Goal: Transaction & Acquisition: Book appointment/travel/reservation

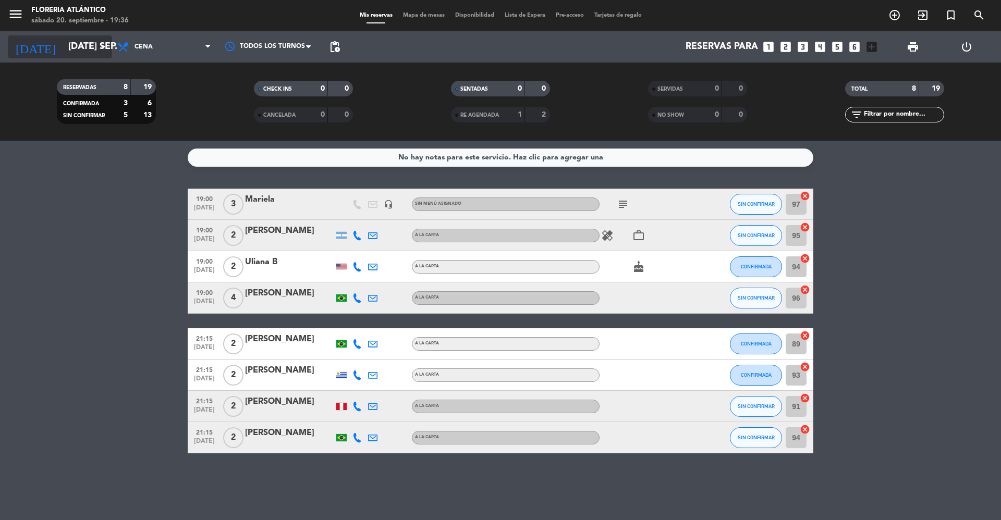
click at [68, 50] on input "[DATE] sep." at bounding box center [123, 46] width 121 height 21
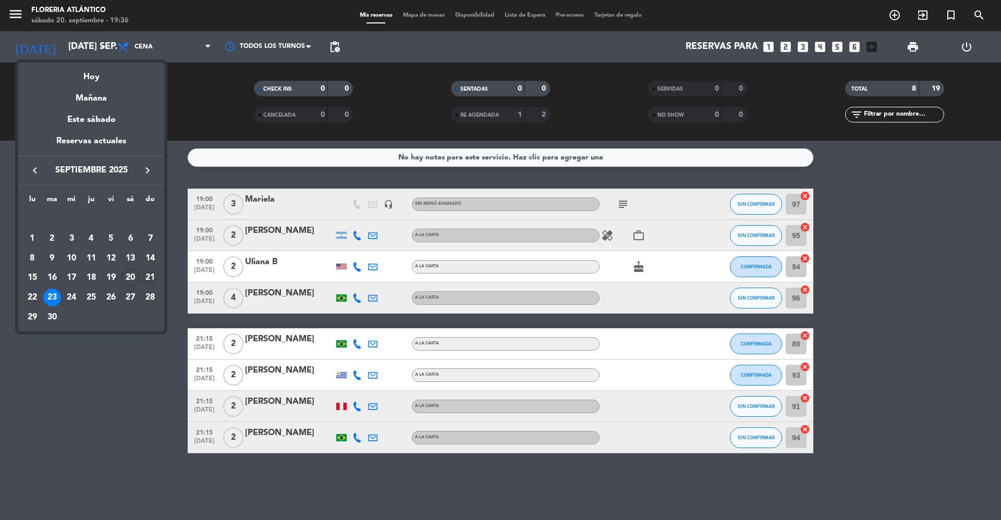
click at [147, 276] on div "21" at bounding box center [150, 278] width 18 height 18
type input "dom. [DATE]"
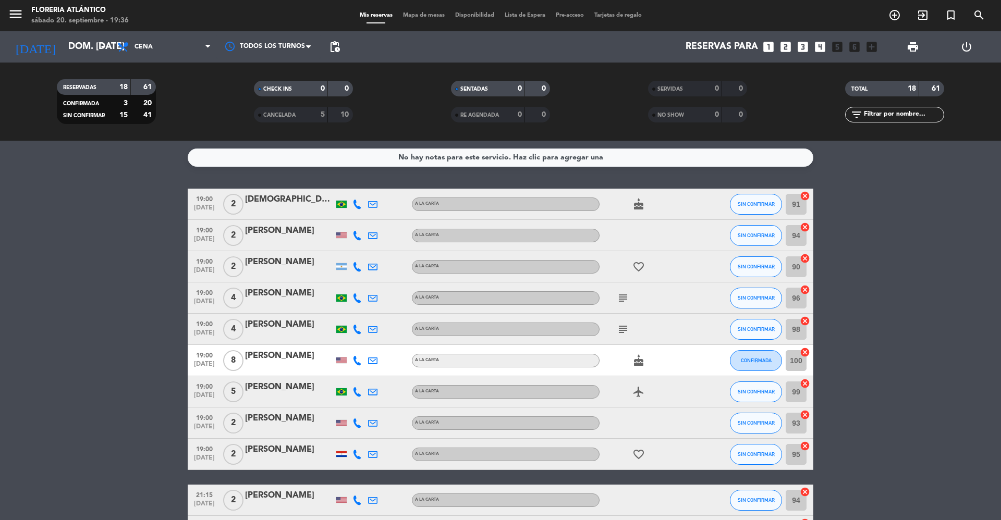
click at [438, 17] on span "Mapa de mesas" at bounding box center [424, 16] width 52 height 6
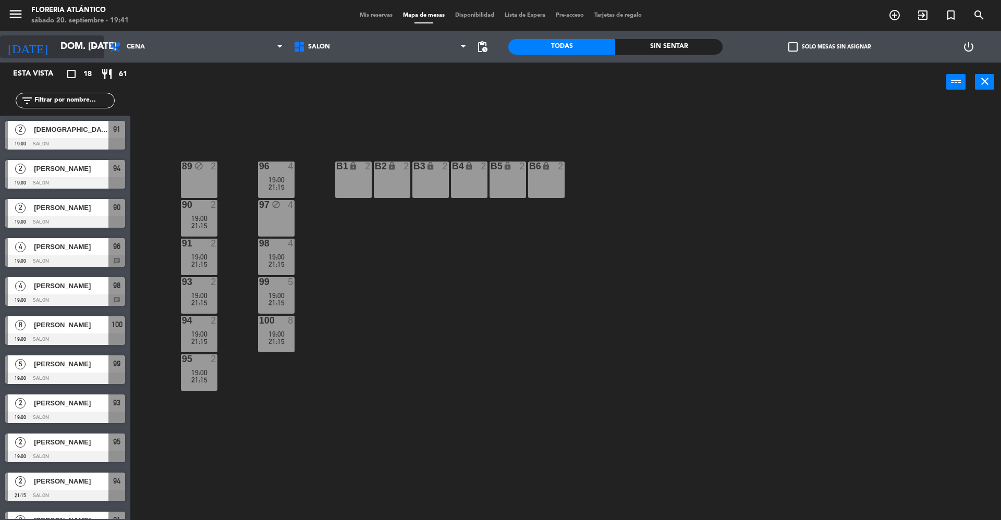
click at [55, 51] on input "dom. [DATE]" at bounding box center [115, 46] width 121 height 21
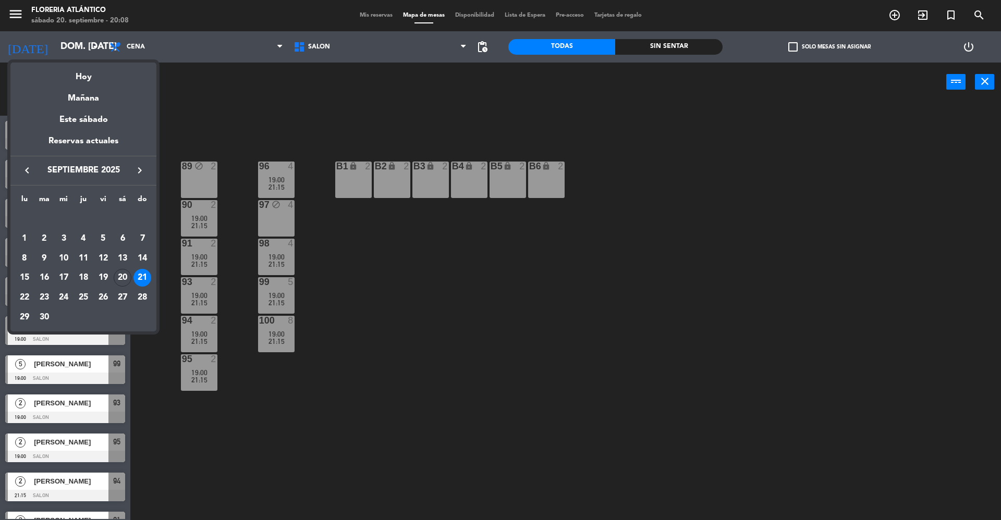
click at [139, 277] on div "21" at bounding box center [142, 278] width 18 height 18
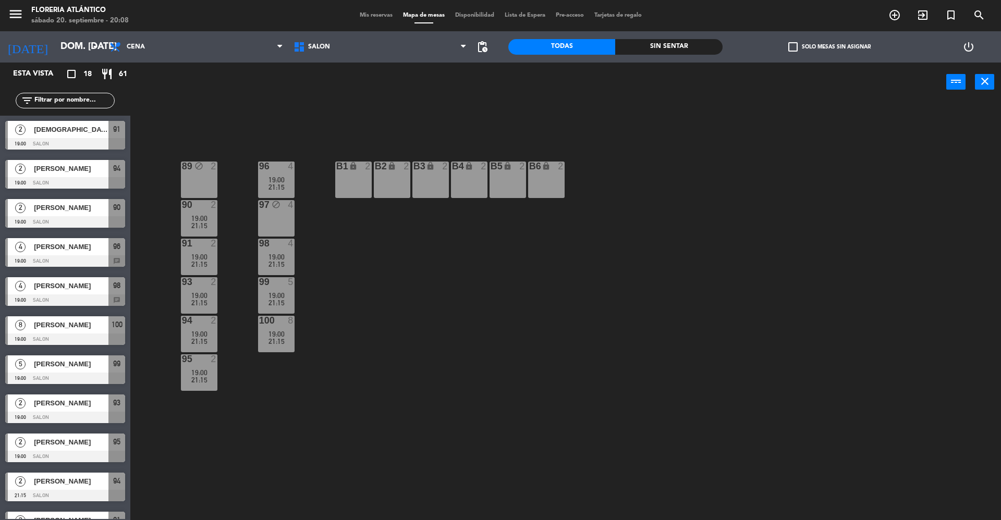
click at [382, 13] on span "Mis reservas" at bounding box center [375, 16] width 43 height 6
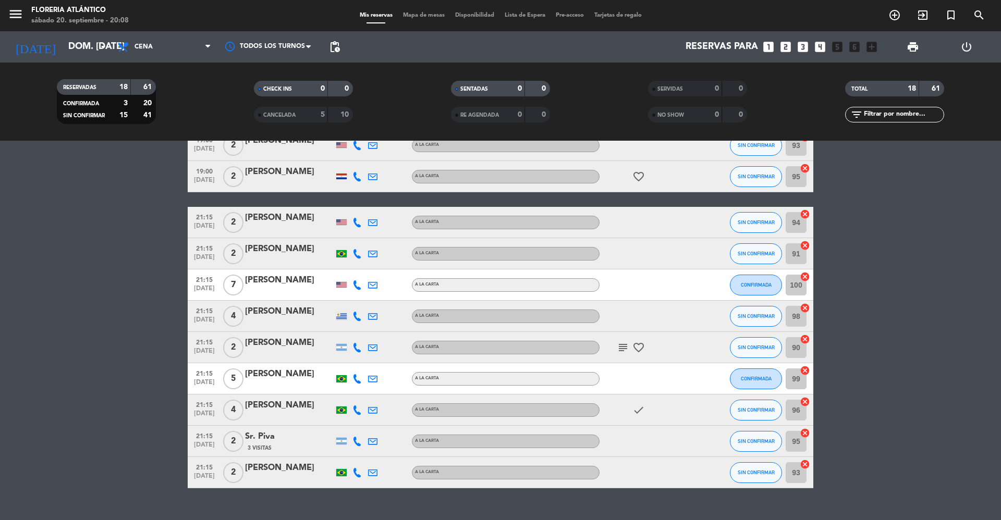
scroll to position [297, 0]
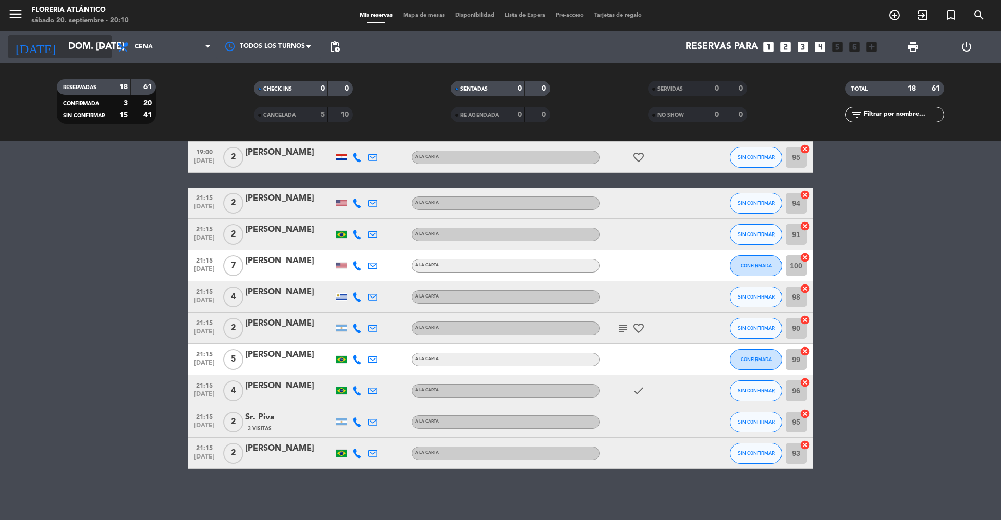
click at [84, 46] on input "dom. [DATE]" at bounding box center [123, 46] width 121 height 21
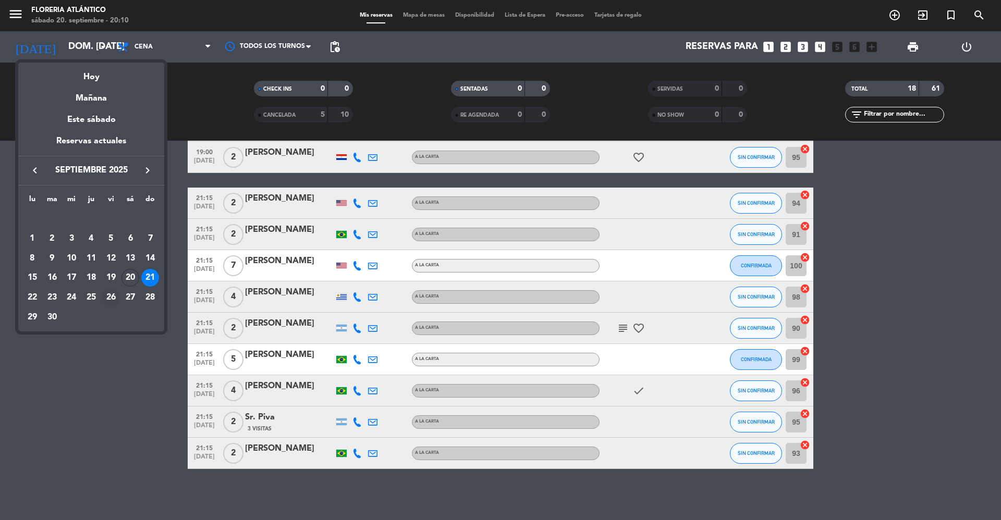
click at [109, 299] on div "26" at bounding box center [111, 298] width 18 height 18
type input "vie. [DATE]"
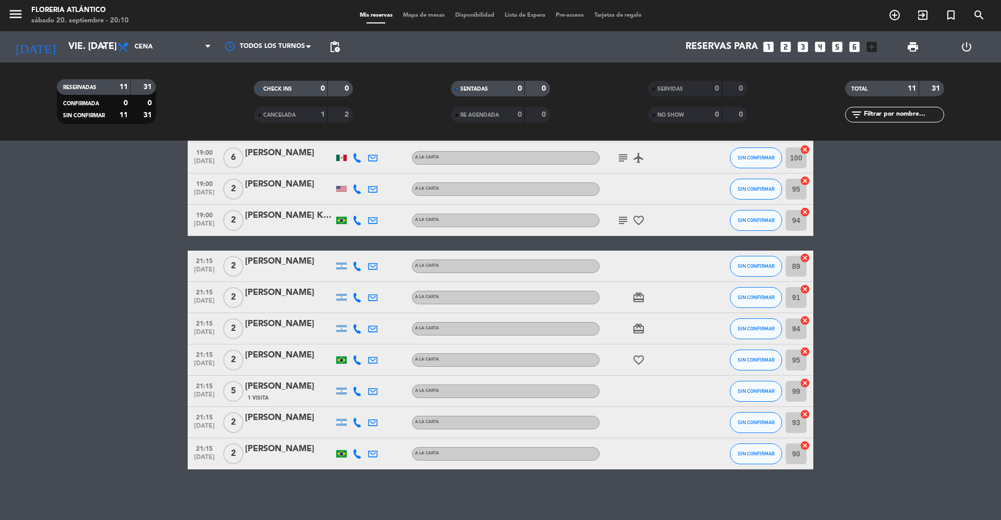
scroll to position [78, 0]
click at [413, 11] on div "Mis reservas Mapa de mesas Disponibilidad Lista de Espera Pre-acceso Tarjetas d…" at bounding box center [500, 15] width 292 height 9
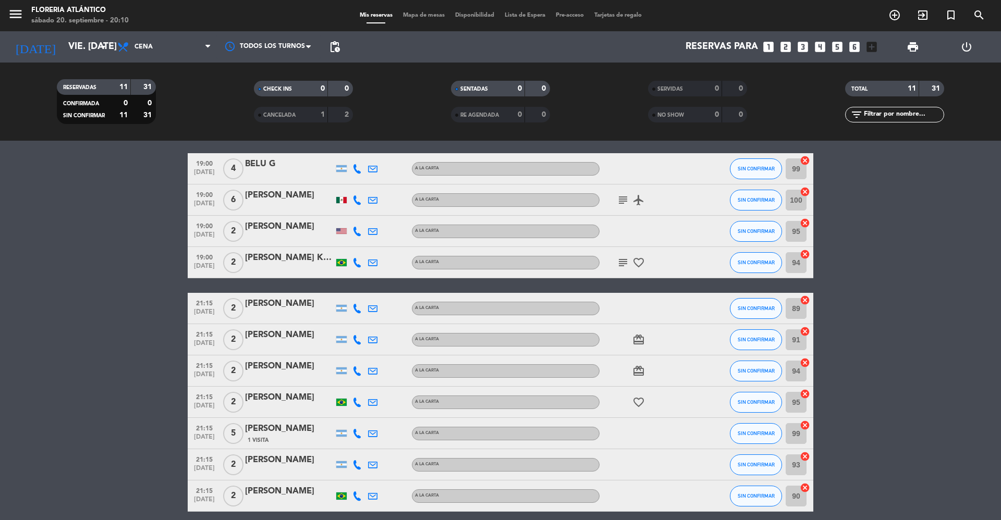
scroll to position [0, 0]
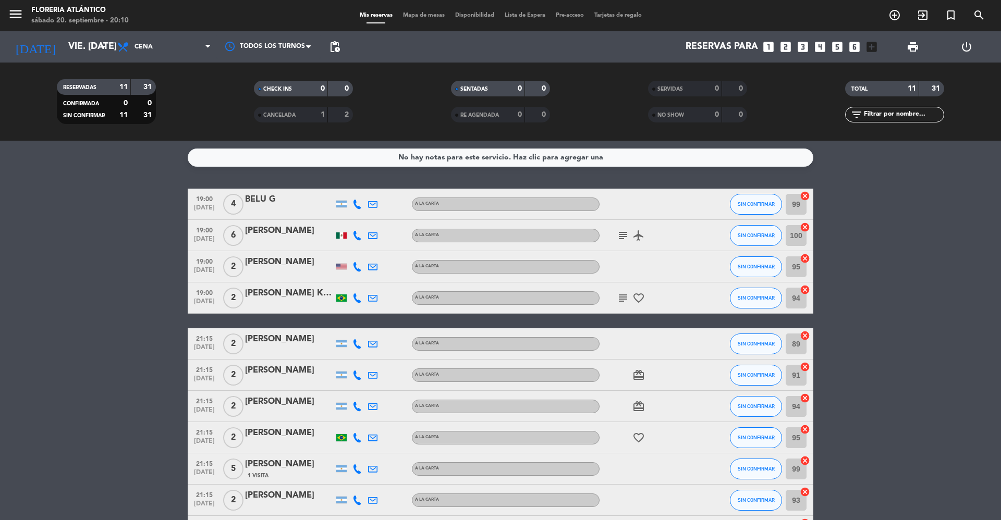
click at [430, 21] on div "menu Floreria Atlántico sábado 20. septiembre - 20:10 Mis reservas Mapa de mesa…" at bounding box center [500, 15] width 1001 height 31
click at [430, 19] on div "Mis reservas Mapa de mesas Disponibilidad Lista de Espera Pre-acceso Tarjetas d…" at bounding box center [500, 15] width 292 height 9
click at [423, 13] on span "Mapa de mesas" at bounding box center [424, 16] width 52 height 6
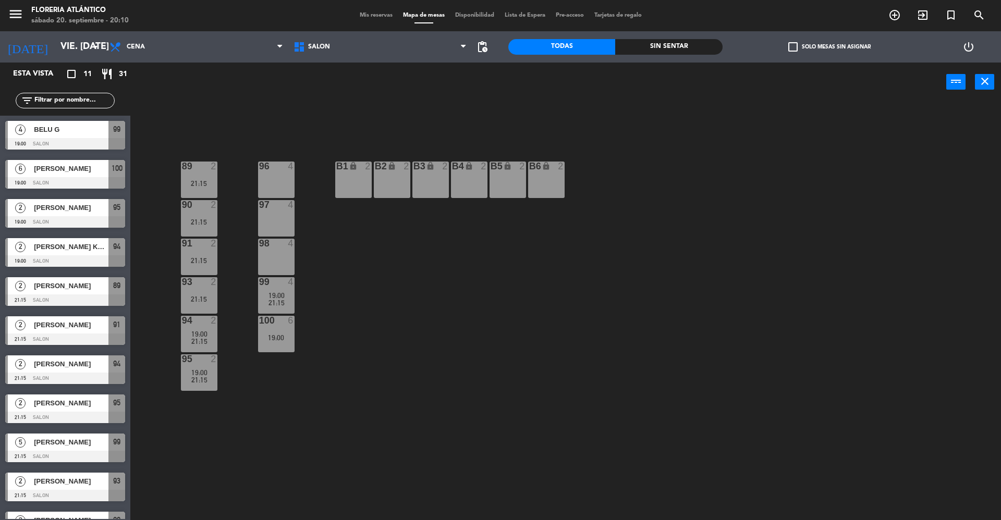
click at [371, 20] on div "Mis reservas Mapa de mesas Disponibilidad Lista de Espera Pre-acceso Tarjetas d…" at bounding box center [500, 15] width 292 height 9
click at [368, 17] on span "Mis reservas" at bounding box center [375, 16] width 43 height 6
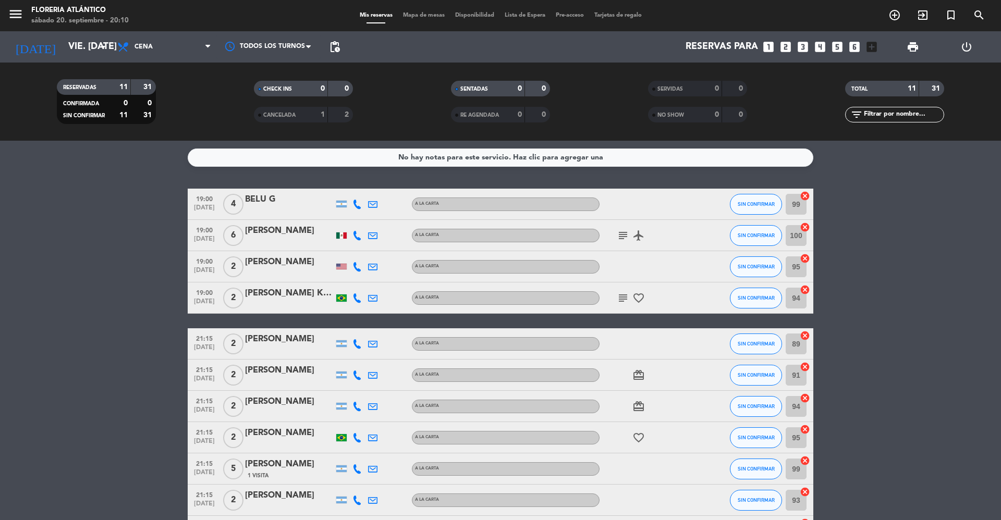
click at [854, 45] on icon "looks_6" at bounding box center [855, 47] width 14 height 14
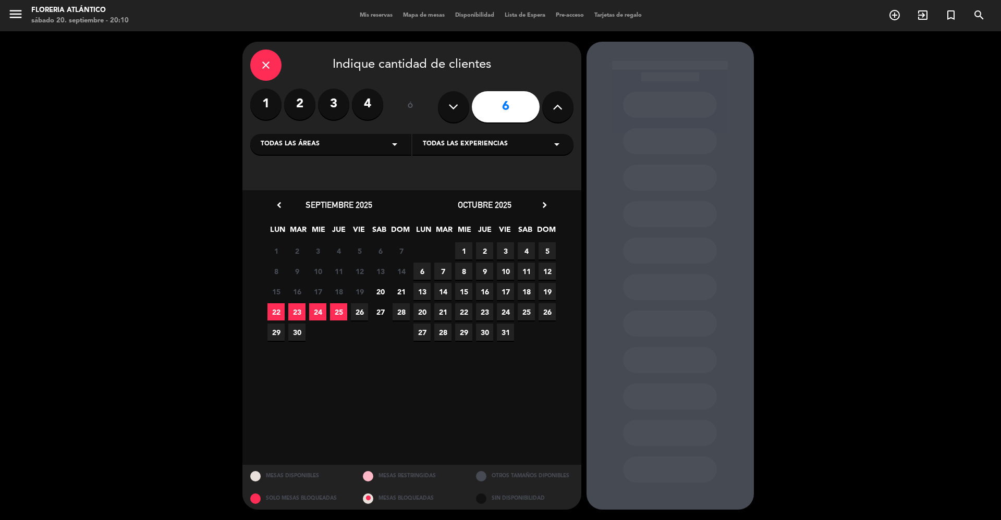
click at [353, 310] on span "26" at bounding box center [359, 311] width 17 height 17
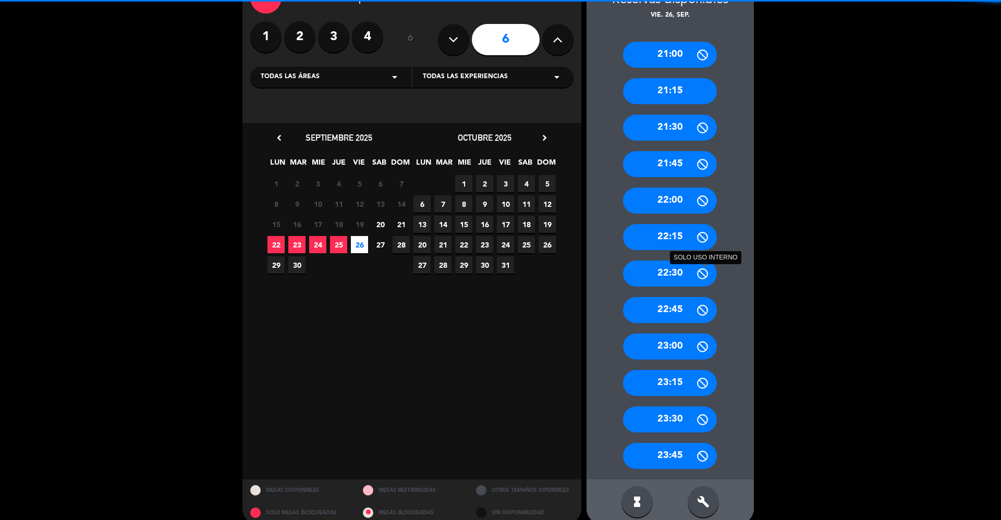
scroll to position [81, 0]
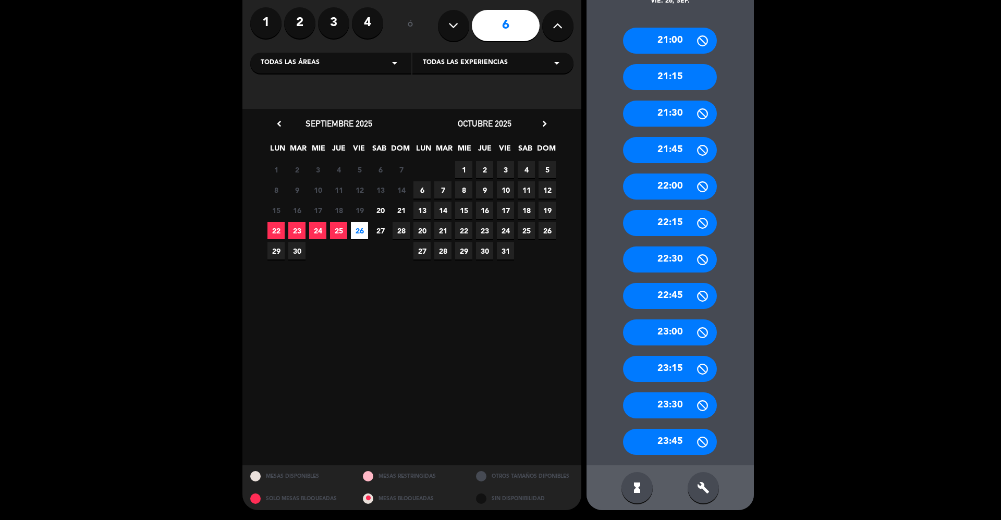
click at [684, 91] on div "21:00 21:15 21:30 21:45 22:00 22:15 22:30 22:45 23:00 23:15 23:30 23:45" at bounding box center [669, 236] width 167 height 459
click at [684, 85] on div "21:15" at bounding box center [670, 77] width 94 height 26
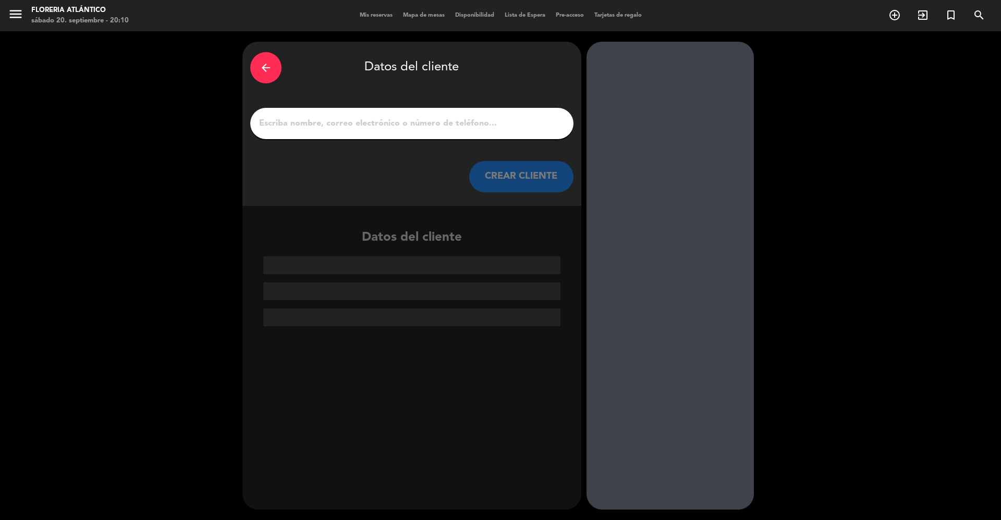
scroll to position [0, 0]
click at [349, 129] on input "1" at bounding box center [412, 123] width 308 height 15
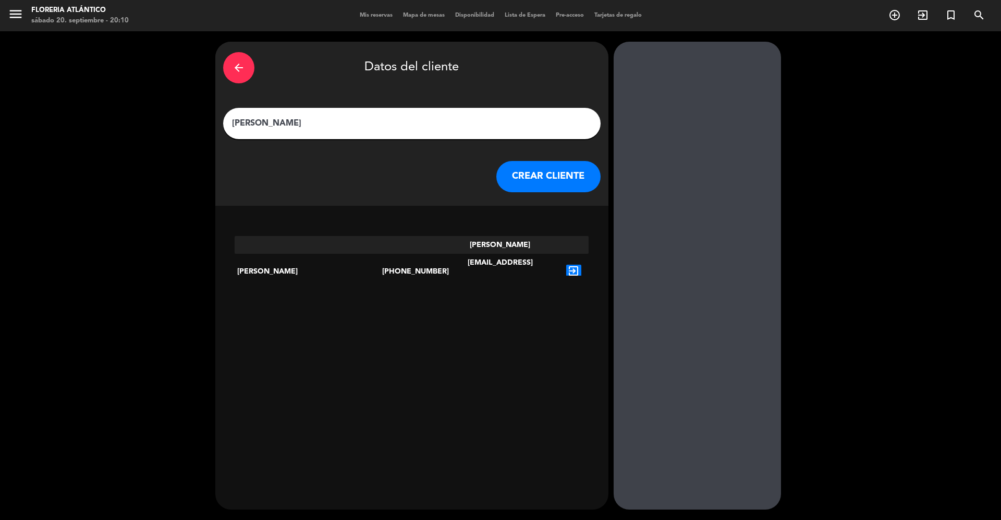
type input "[PERSON_NAME]"
click at [566, 265] on icon "exit_to_app" at bounding box center [573, 272] width 15 height 14
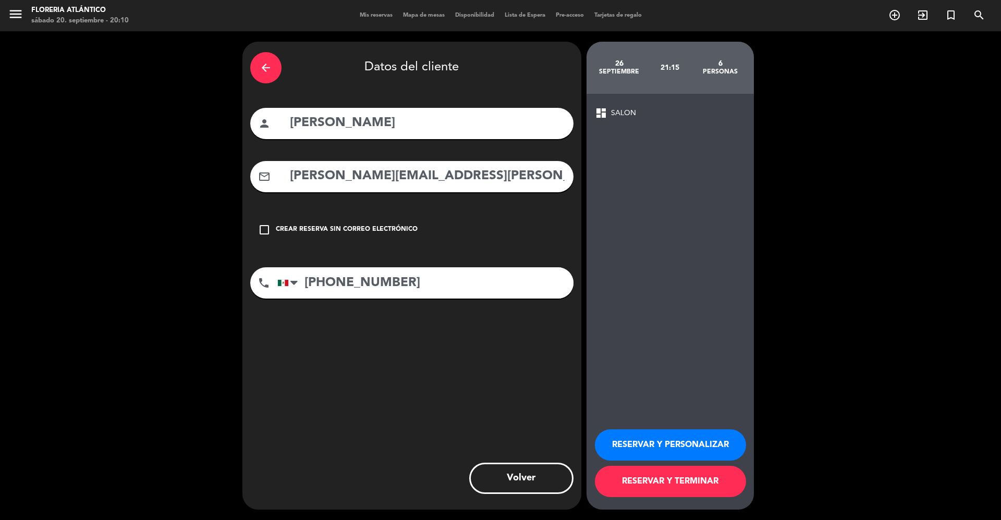
click at [672, 475] on button "RESERVAR Y TERMINAR" at bounding box center [670, 481] width 151 height 31
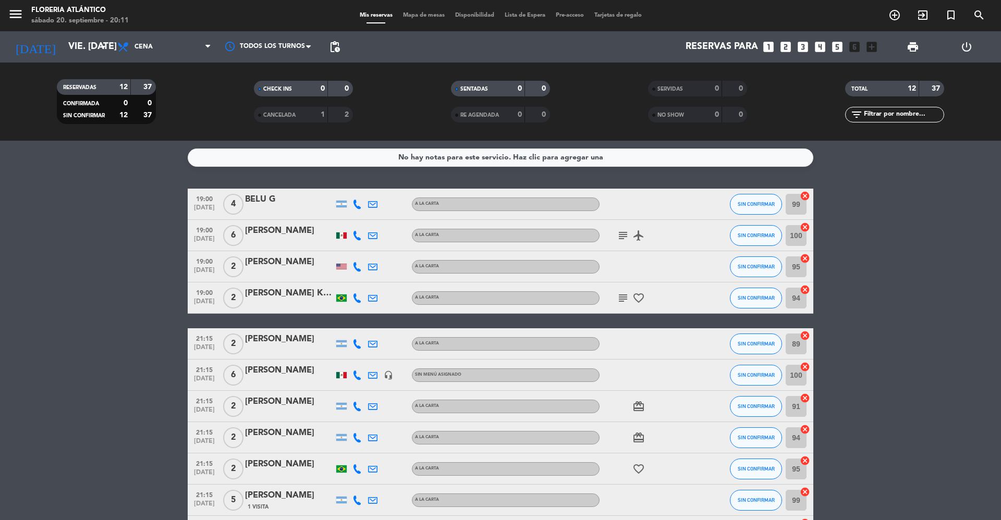
click at [268, 231] on div "[PERSON_NAME]" at bounding box center [289, 231] width 89 height 14
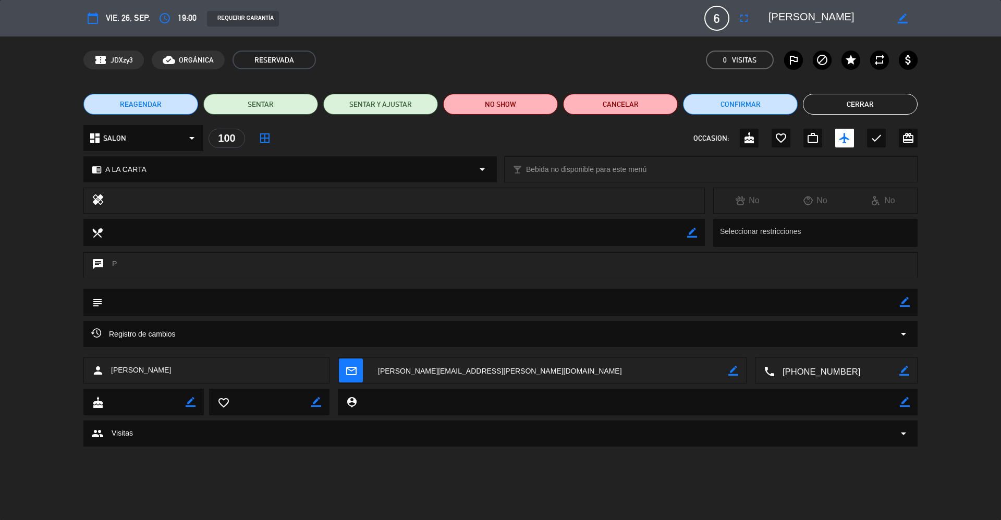
click at [867, 111] on button "Cerrar" at bounding box center [860, 104] width 115 height 21
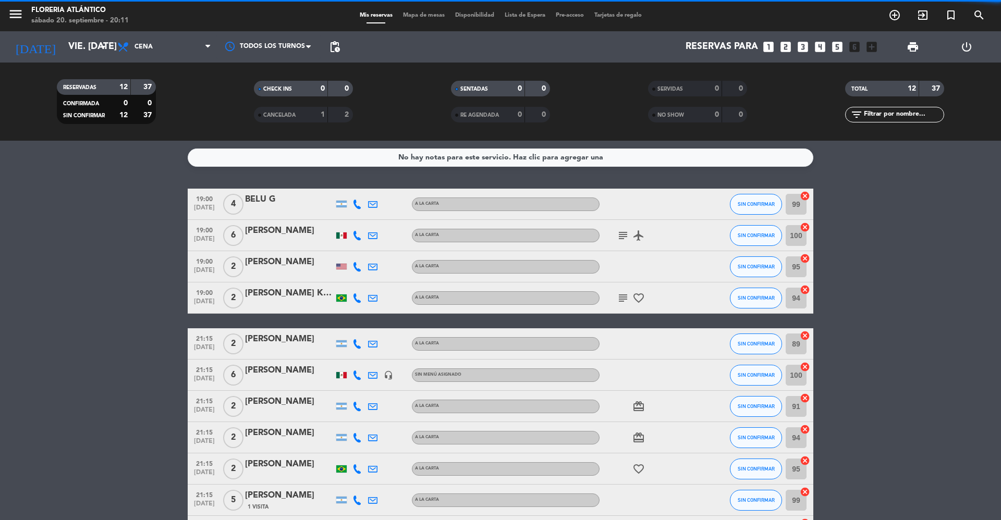
click at [627, 236] on icon "subject" at bounding box center [623, 235] width 13 height 13
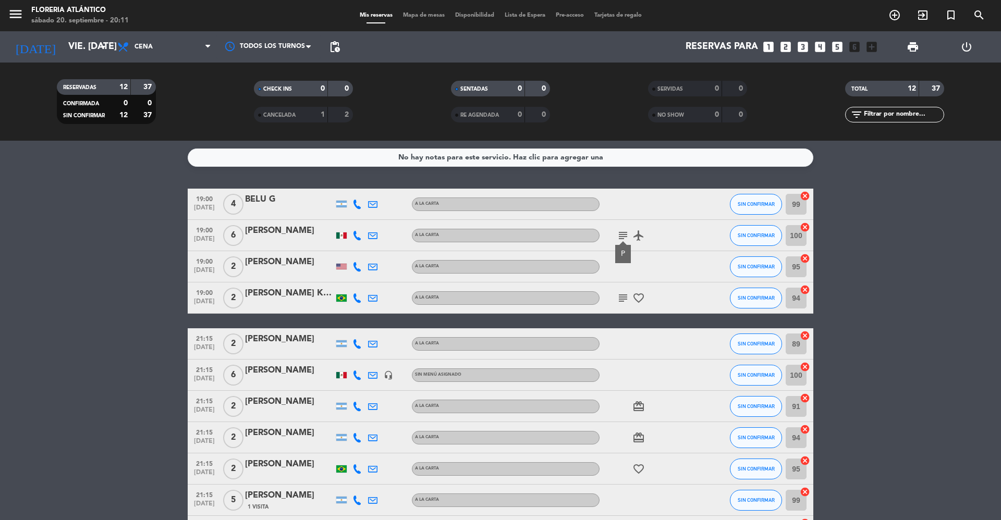
click at [293, 240] on div at bounding box center [289, 242] width 89 height 8
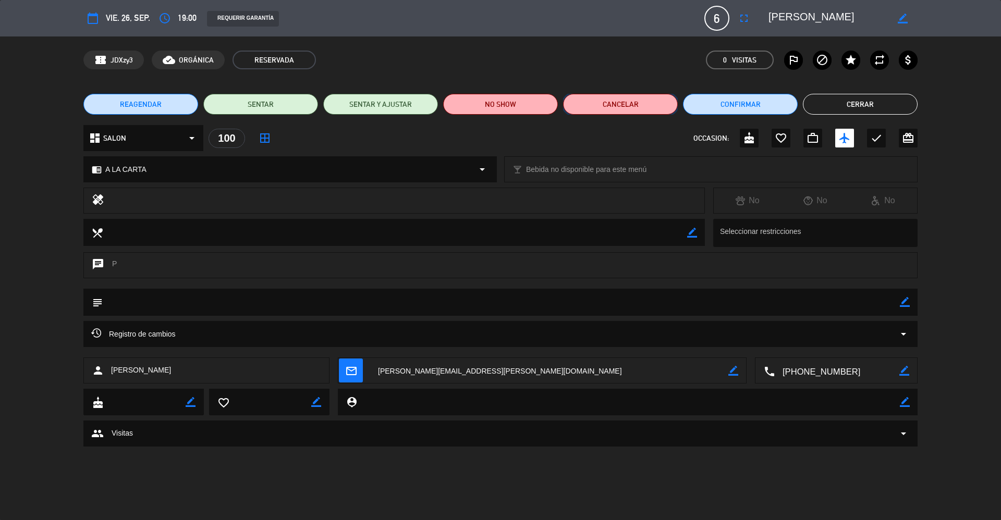
click at [625, 107] on button "Cancelar" at bounding box center [620, 104] width 115 height 21
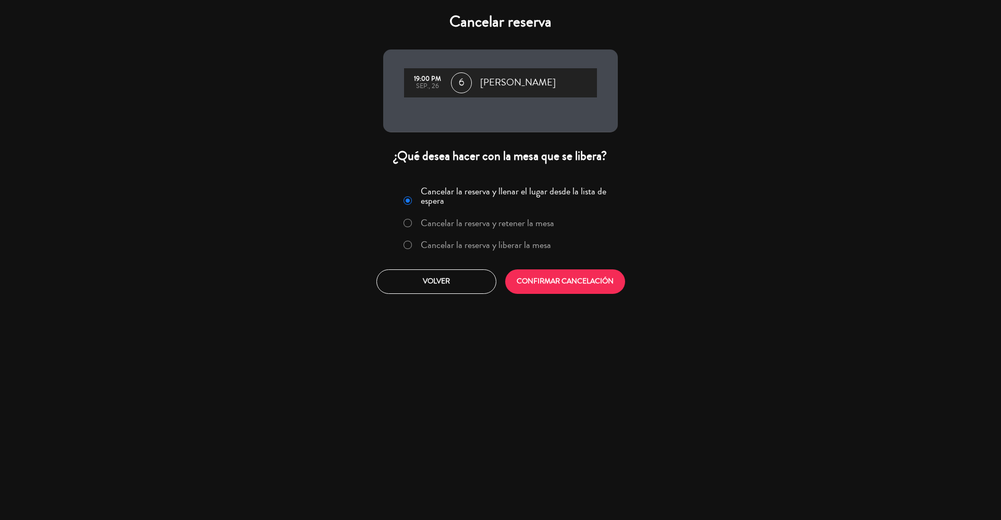
click at [425, 246] on label "Cancelar la reserva y liberar la mesa" at bounding box center [486, 244] width 130 height 9
click at [553, 276] on button "CONFIRMAR CANCELACIÓN" at bounding box center [565, 281] width 120 height 24
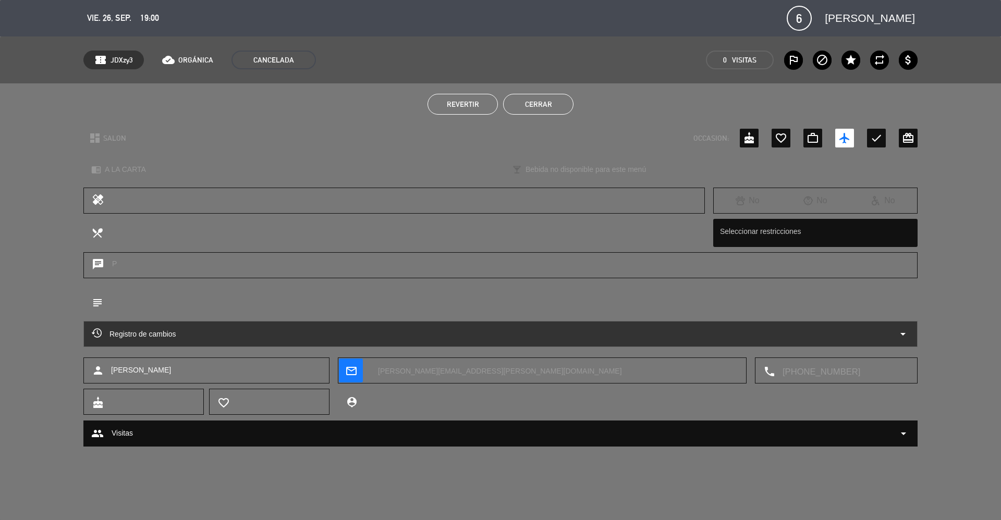
click at [554, 105] on button "Cerrar" at bounding box center [538, 104] width 70 height 21
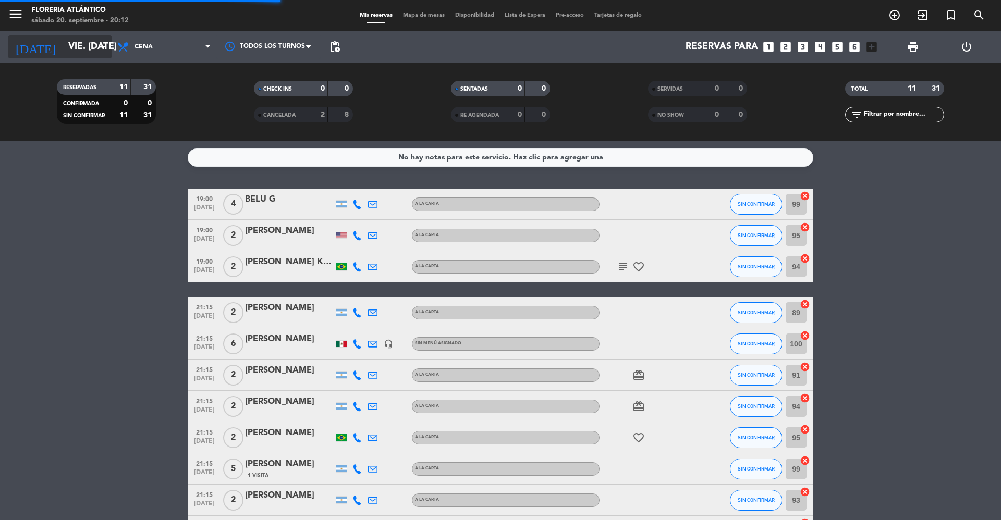
click at [61, 57] on div "[DATE] vie. [DATE] arrow_drop_down" at bounding box center [60, 46] width 104 height 23
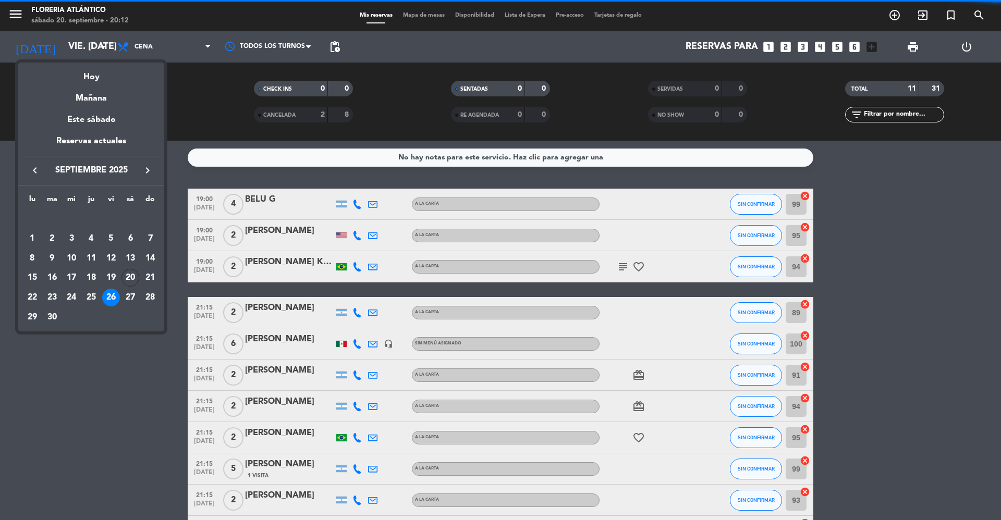
click at [67, 51] on div at bounding box center [500, 260] width 1001 height 520
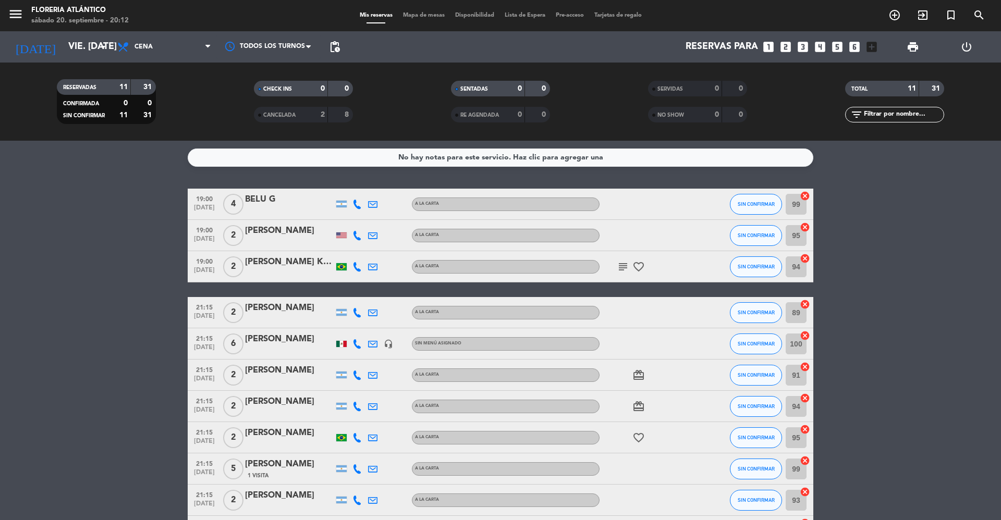
click at [75, 63] on div "RESERVADAS 11 31 CONFIRMADA 0 0 SIN CONFIRMAR 11 31 CHECK INS 0 0 CANCELADA 2 8…" at bounding box center [500, 102] width 1001 height 78
click at [80, 48] on input "vie. [DATE]" at bounding box center [123, 46] width 121 height 21
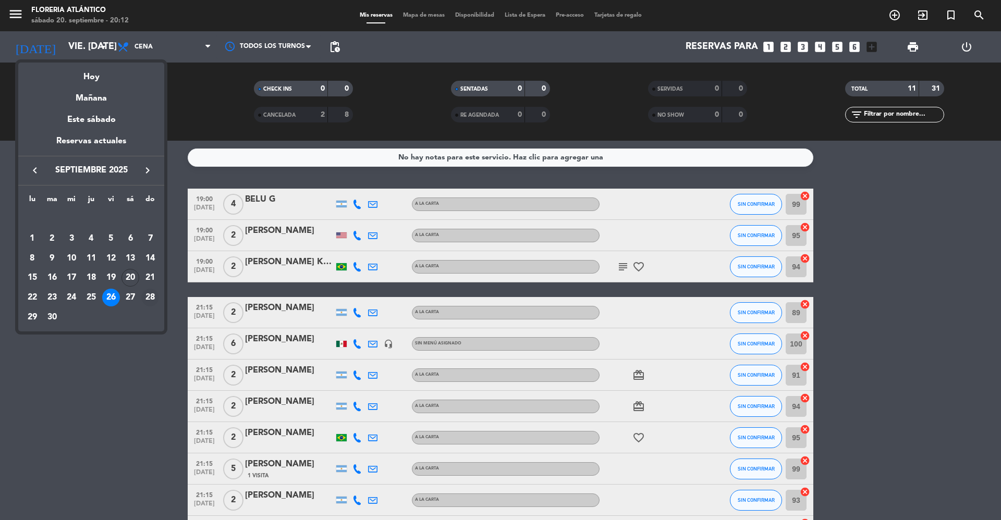
click at [153, 294] on div "28" at bounding box center [150, 298] width 18 height 18
type input "dom. [DATE]"
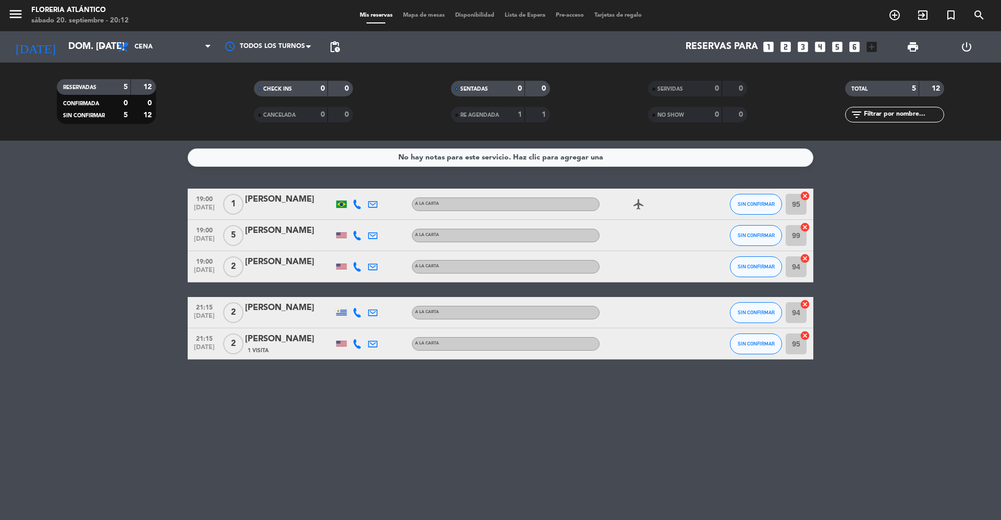
click at [788, 47] on icon "looks_two" at bounding box center [786, 47] width 14 height 14
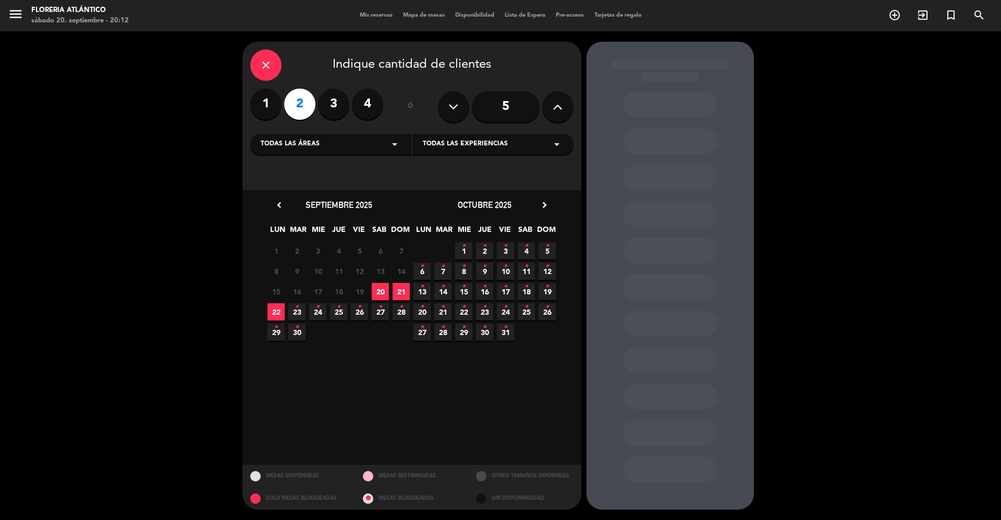
click at [396, 313] on span "28 •" at bounding box center [400, 311] width 17 height 17
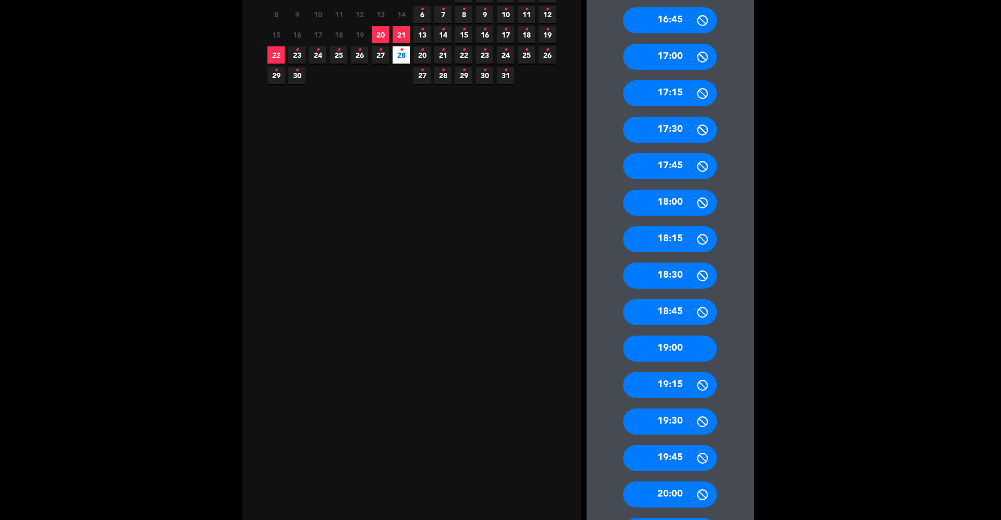
scroll to position [278, 0]
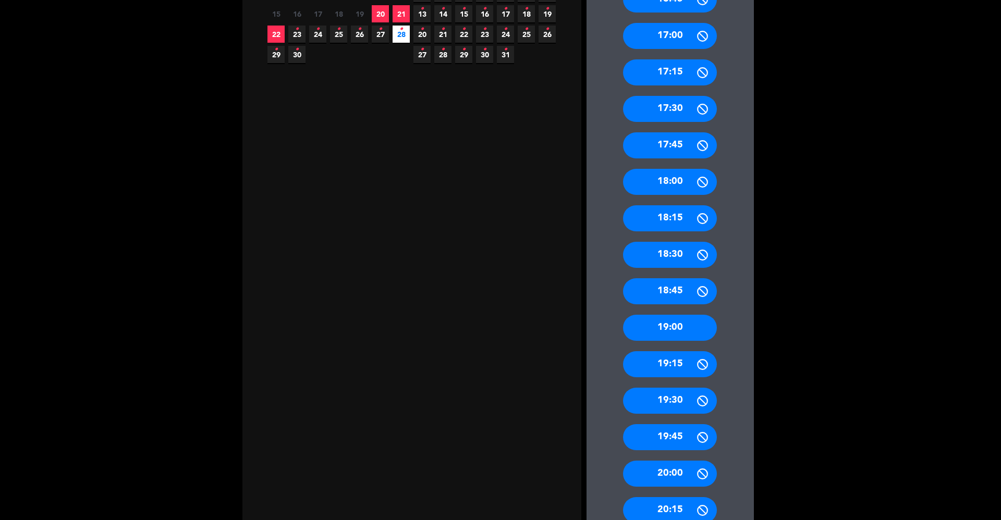
click at [666, 320] on div "19:00" at bounding box center [670, 328] width 94 height 26
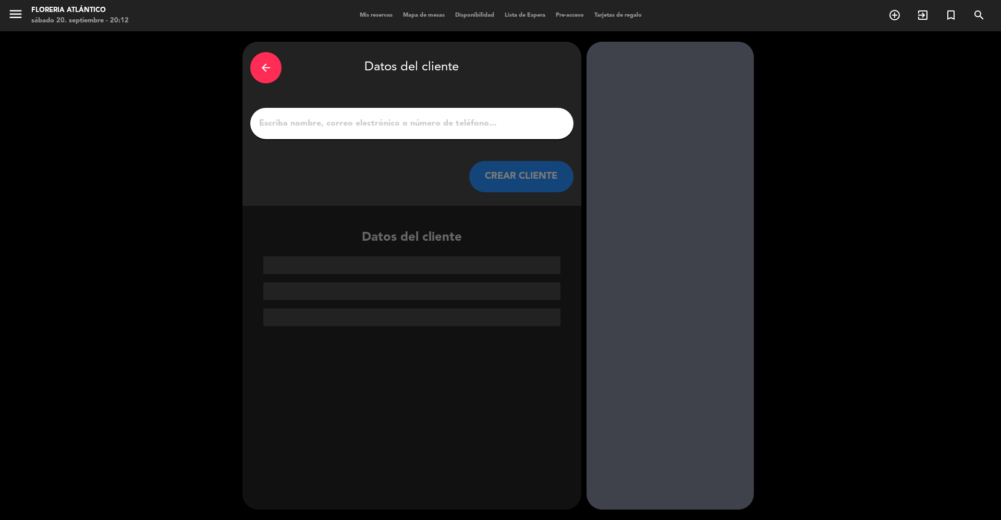
click at [362, 114] on div at bounding box center [411, 123] width 323 height 31
click at [338, 111] on div at bounding box center [411, 123] width 323 height 31
click at [330, 114] on div at bounding box center [411, 123] width 323 height 31
click at [313, 122] on input "1" at bounding box center [412, 123] width 308 height 15
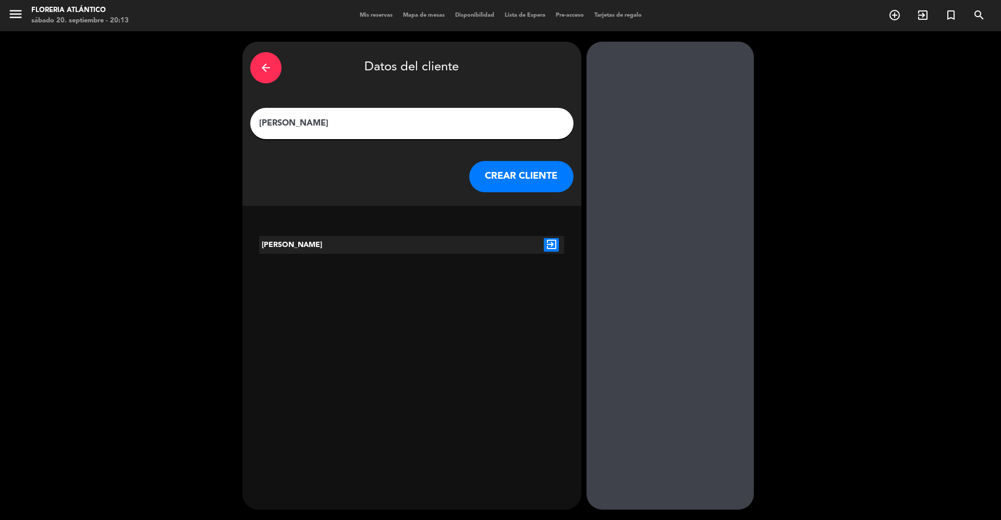
type input "[PERSON_NAME]"
click at [548, 249] on icon "exit_to_app" at bounding box center [551, 245] width 15 height 14
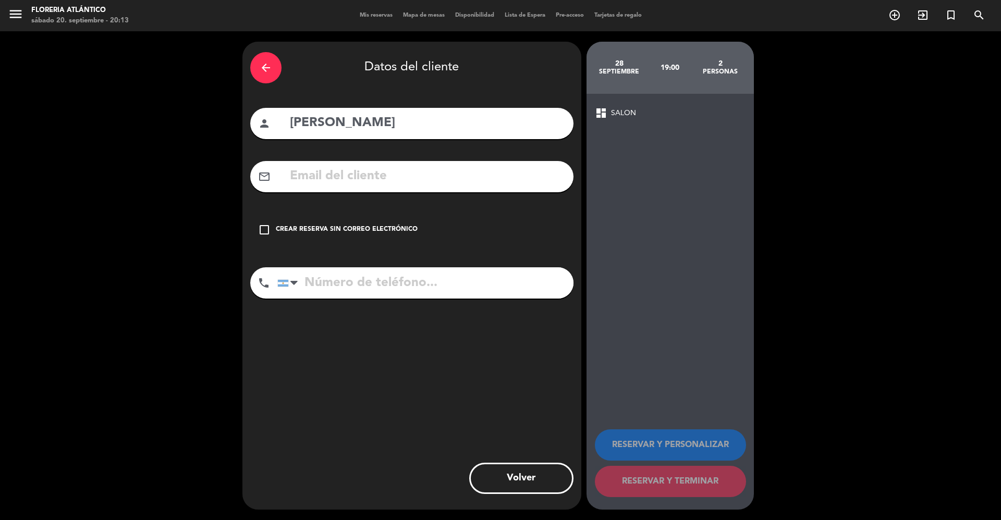
click at [418, 226] on div "check_box_outline_blank Crear reserva sin correo electrónico" at bounding box center [411, 229] width 323 height 31
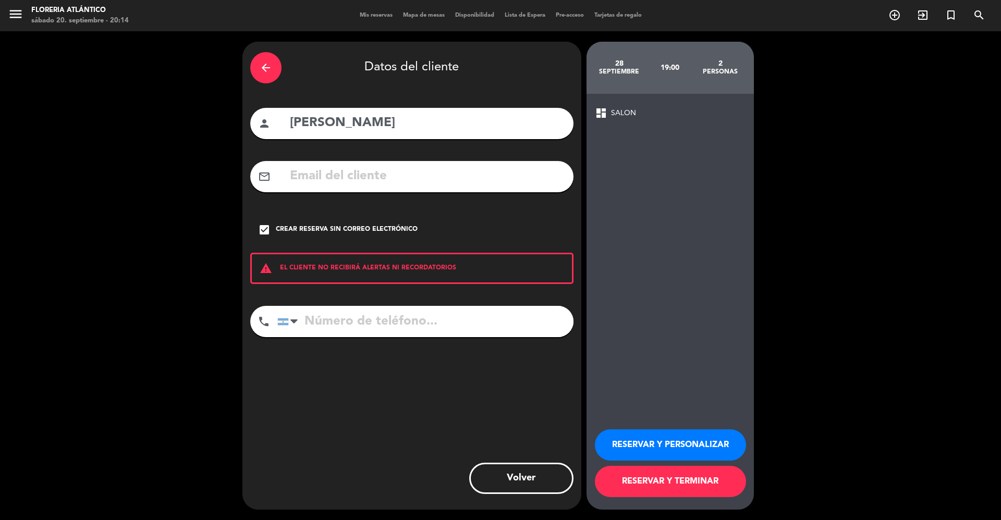
click at [687, 486] on button "RESERVAR Y TERMINAR" at bounding box center [670, 481] width 151 height 31
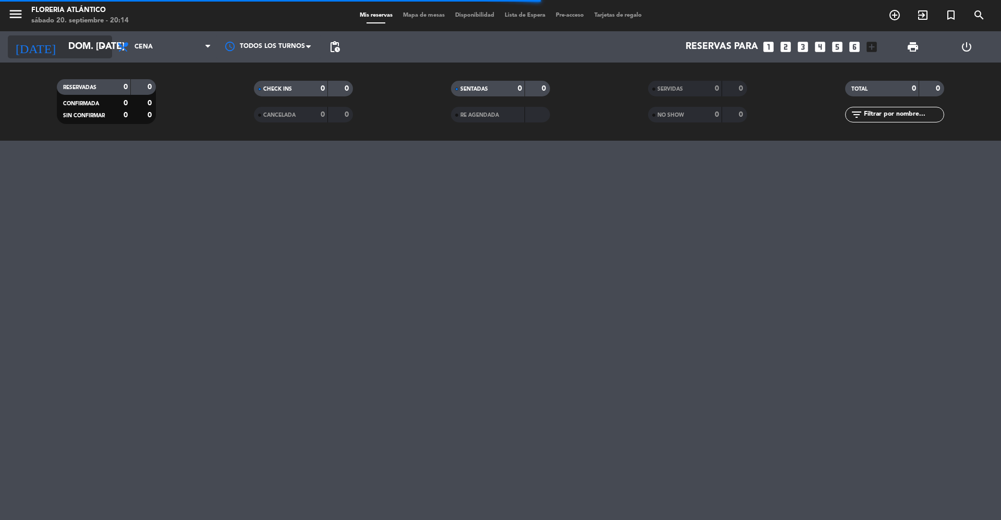
click at [63, 43] on input "dom. [DATE]" at bounding box center [123, 46] width 121 height 21
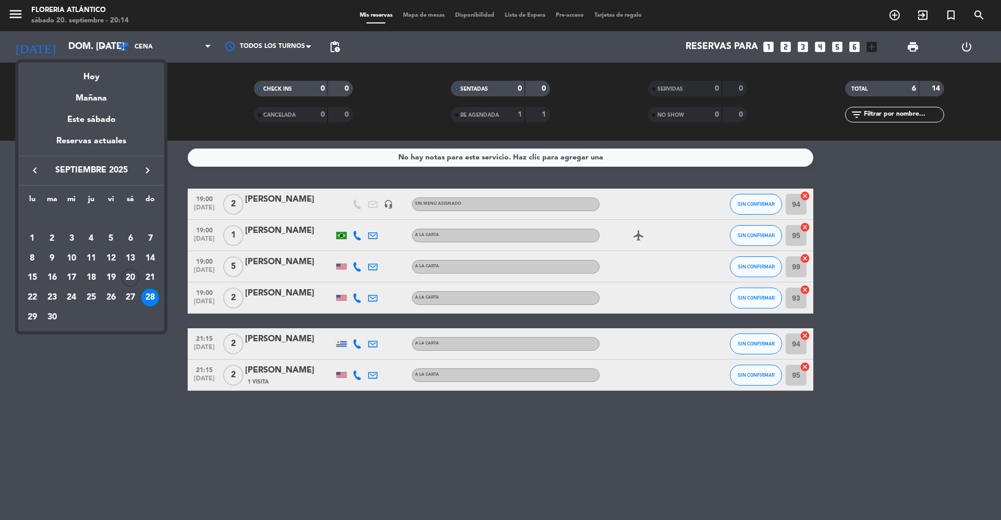
click at [130, 295] on div "27" at bounding box center [130, 298] width 18 height 18
type input "sáb. [DATE]"
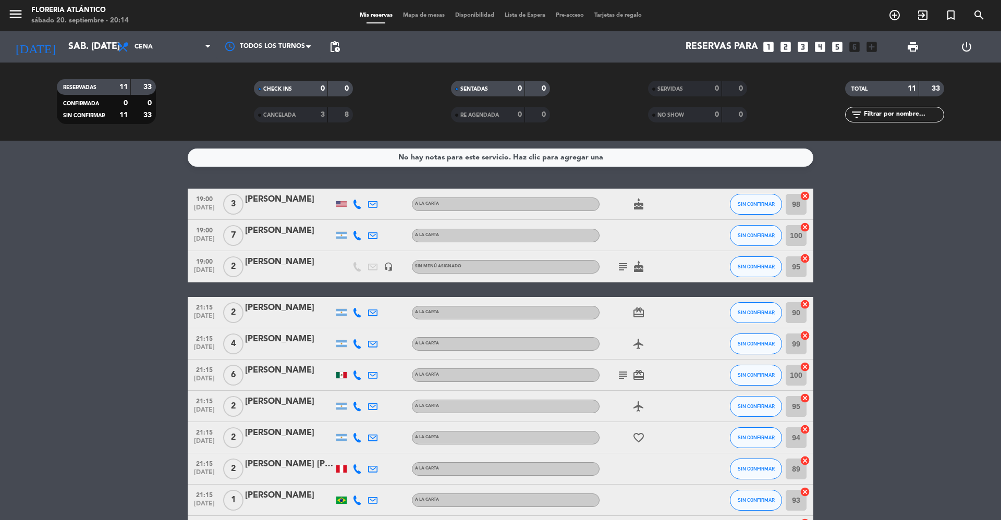
click at [276, 267] on div "[PERSON_NAME]" at bounding box center [289, 262] width 89 height 14
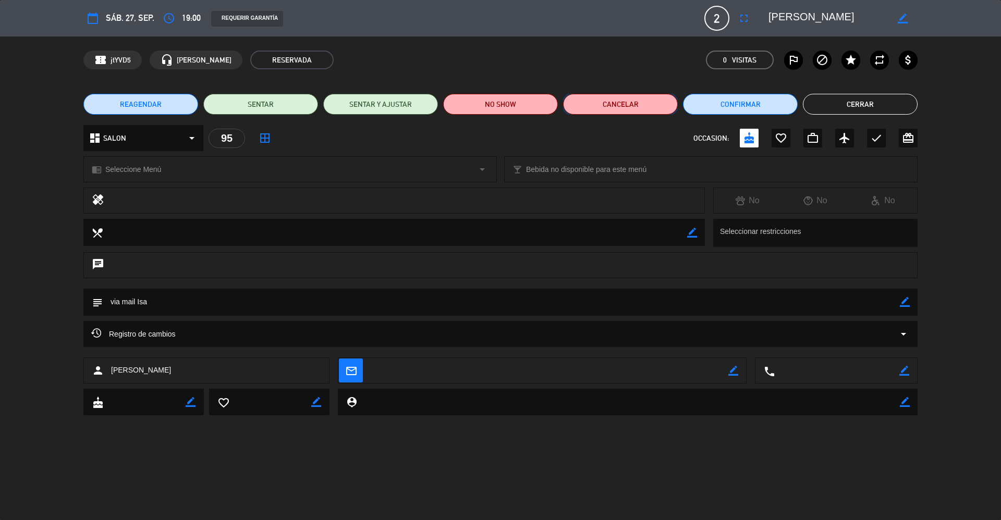
click at [647, 103] on button "Cancelar" at bounding box center [620, 104] width 115 height 21
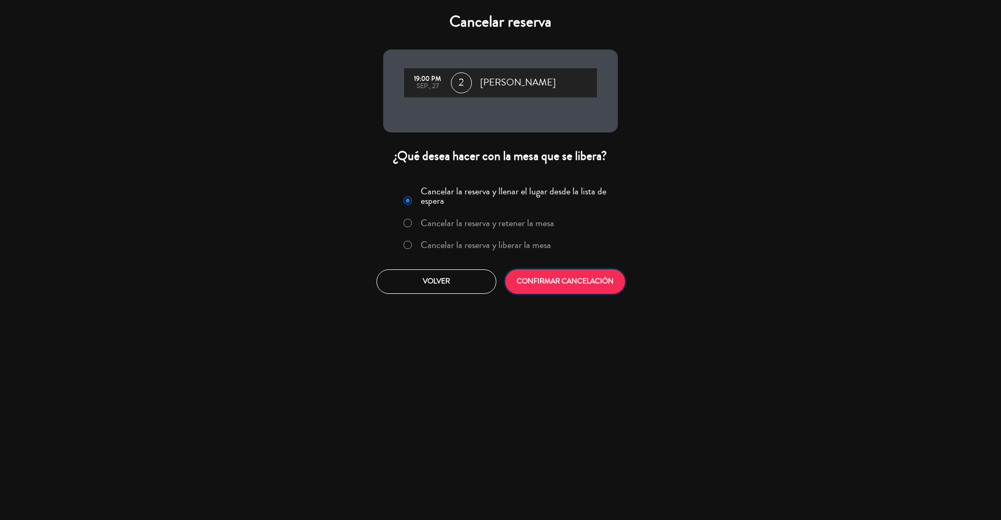
click at [518, 284] on button "CONFIRMAR CANCELACIÓN" at bounding box center [565, 281] width 120 height 24
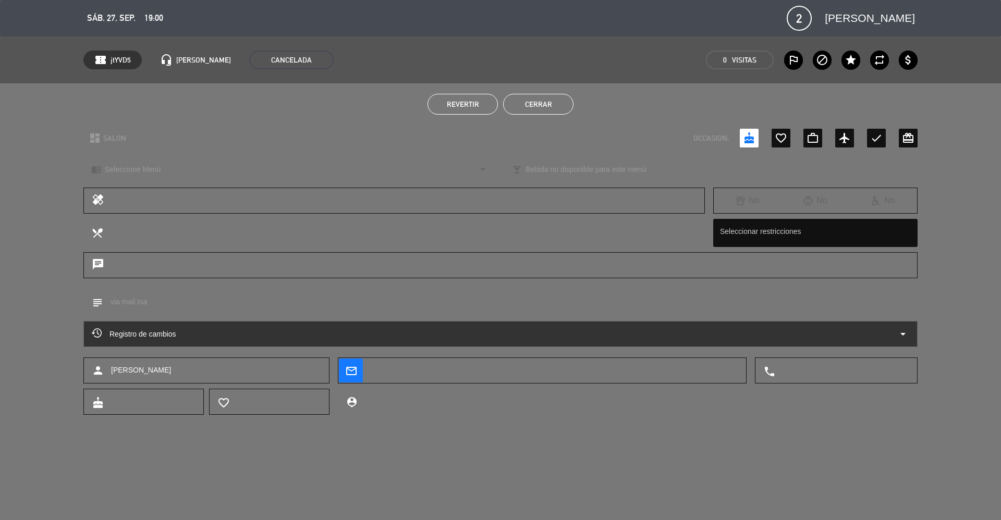
click at [551, 99] on button "Cerrar" at bounding box center [538, 104] width 70 height 21
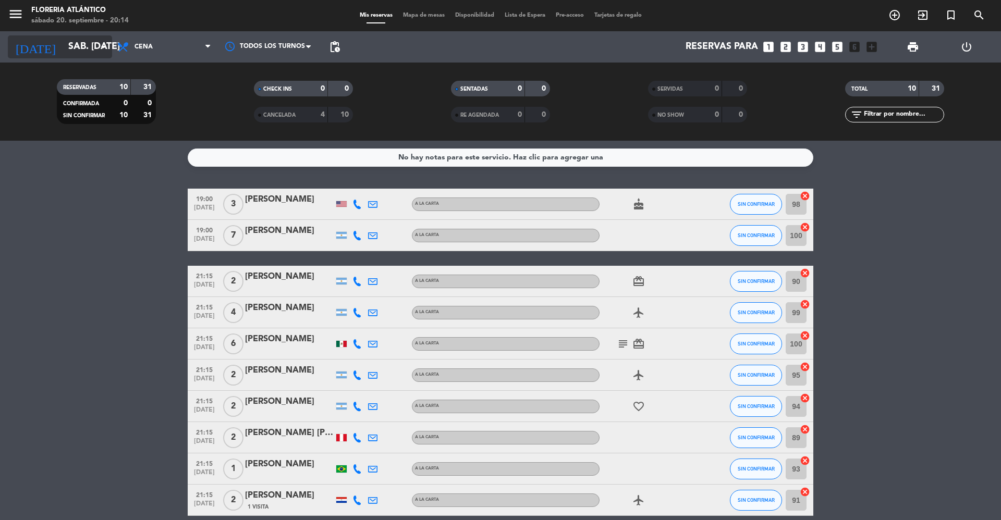
click at [63, 54] on input "sáb. [DATE]" at bounding box center [123, 46] width 121 height 21
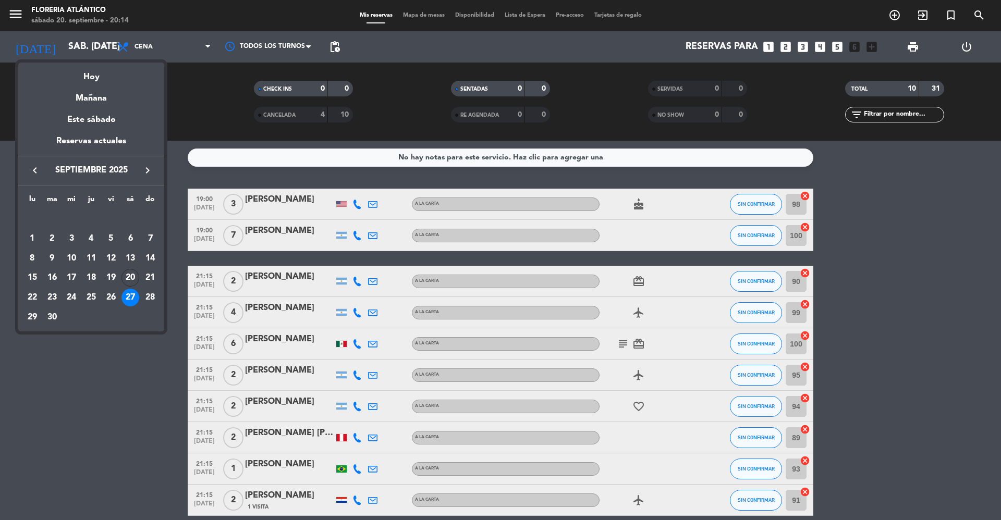
click at [434, 9] on div at bounding box center [500, 260] width 1001 height 520
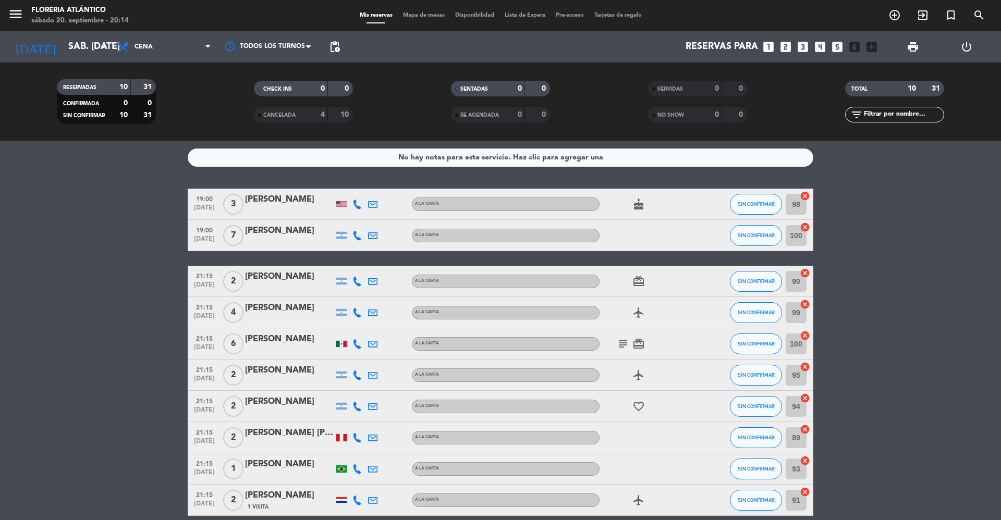
click at [432, 13] on span "Mapa de mesas" at bounding box center [424, 16] width 52 height 6
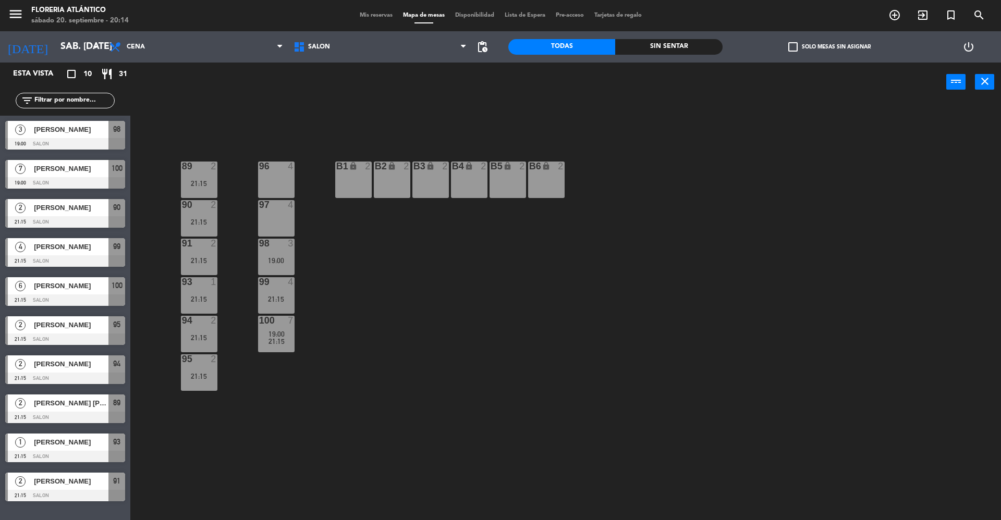
click at [476, 19] on div "Mis reservas Mapa de mesas Disponibilidad Lista de Espera Pre-acceso Tarjetas d…" at bounding box center [500, 15] width 292 height 9
click at [475, 18] on span "Disponibilidad" at bounding box center [475, 16] width 50 height 6
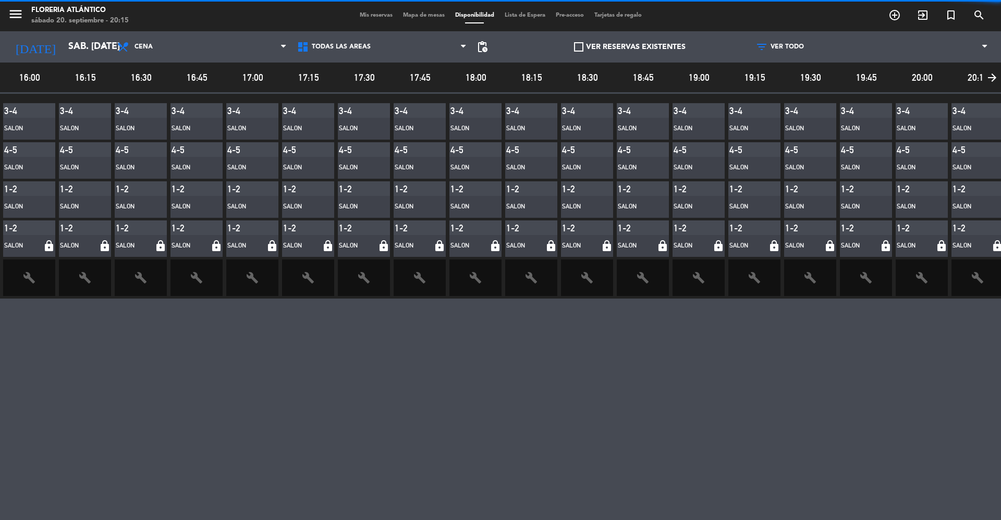
click at [511, 16] on span "Lista de Espera" at bounding box center [524, 16] width 51 height 6
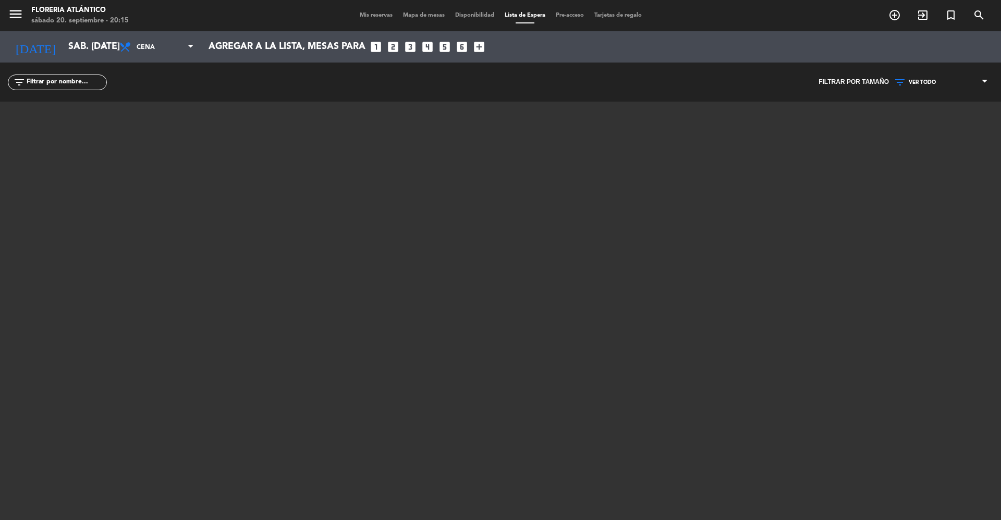
click at [364, 14] on span "Mis reservas" at bounding box center [375, 16] width 43 height 6
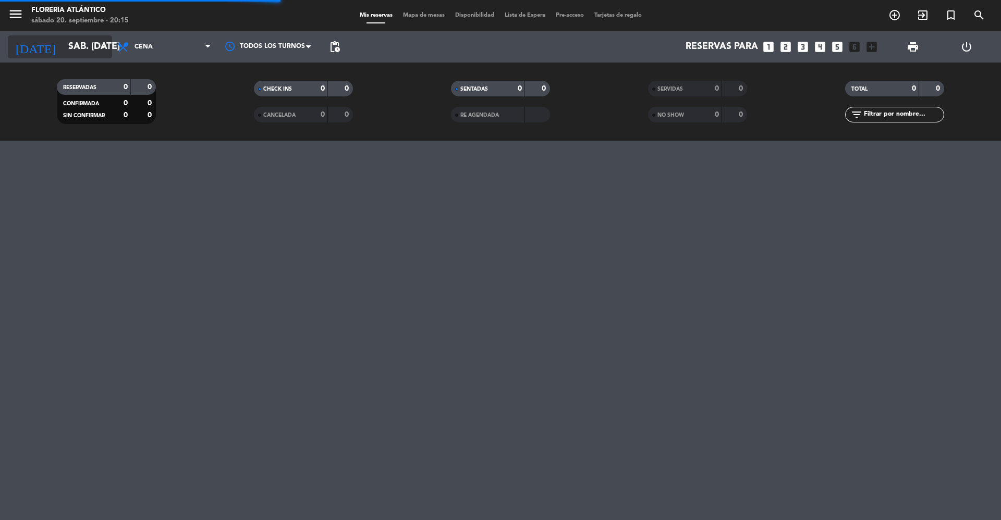
click at [88, 39] on input "sáb. [DATE]" at bounding box center [123, 46] width 121 height 21
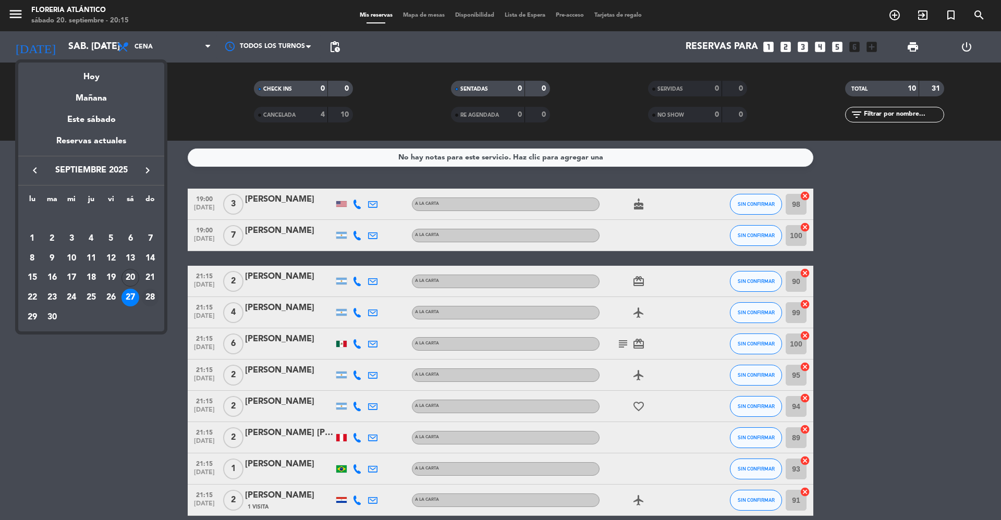
click at [148, 295] on div "28" at bounding box center [150, 298] width 18 height 18
type input "dom. [DATE]"
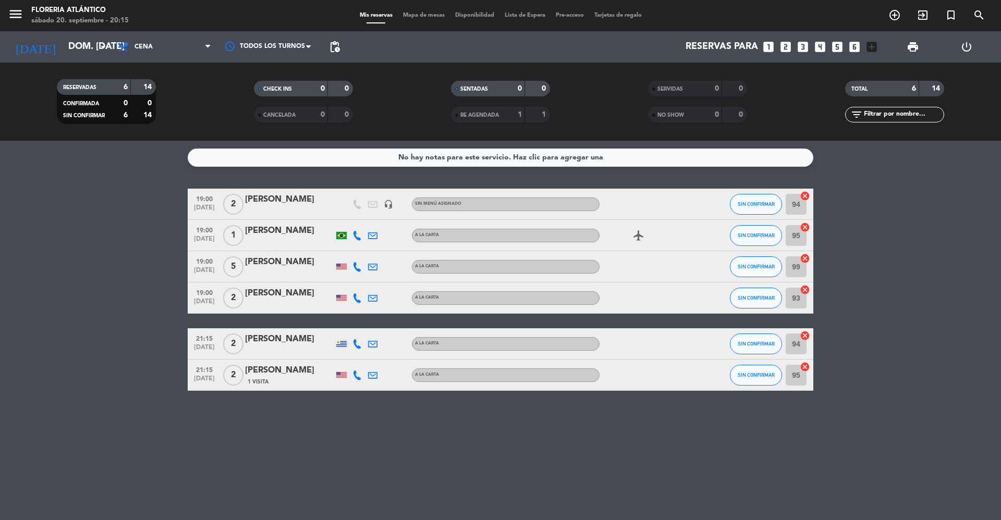
click at [270, 203] on div "[PERSON_NAME]" at bounding box center [289, 200] width 89 height 14
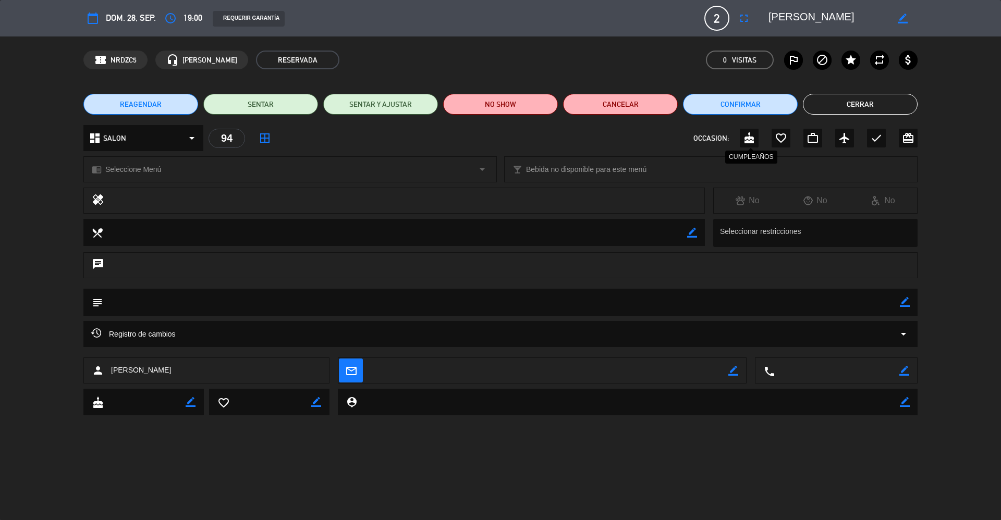
click at [757, 137] on div "cake" at bounding box center [749, 138] width 19 height 19
click at [900, 302] on icon "border_color" at bounding box center [905, 302] width 10 height 10
click at [882, 302] on textarea at bounding box center [501, 302] width 797 height 27
type textarea "i"
type textarea "via mail Isa"
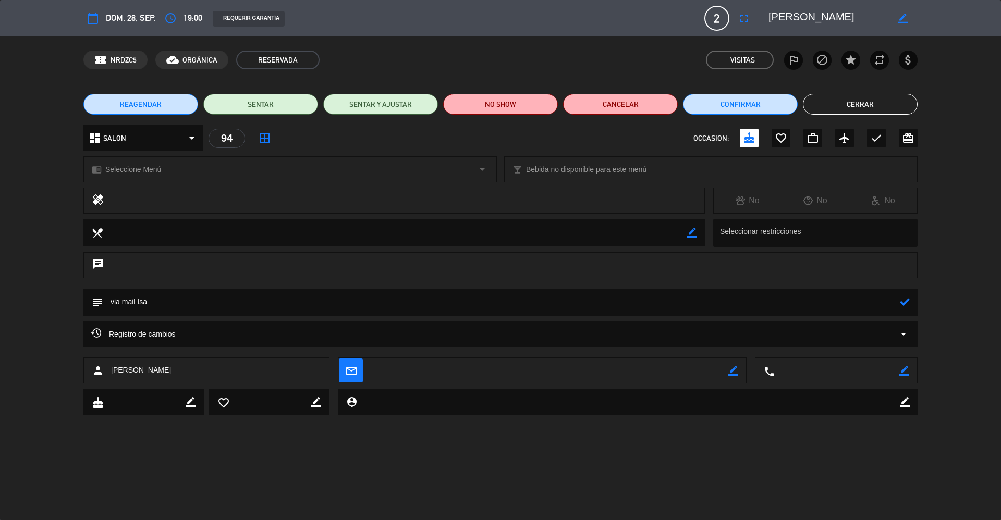
click at [909, 301] on div "subject" at bounding box center [500, 302] width 834 height 27
click at [906, 297] on icon at bounding box center [905, 302] width 10 height 10
click at [858, 103] on button "Cerrar" at bounding box center [860, 104] width 115 height 21
